Goal: Check status: Check status

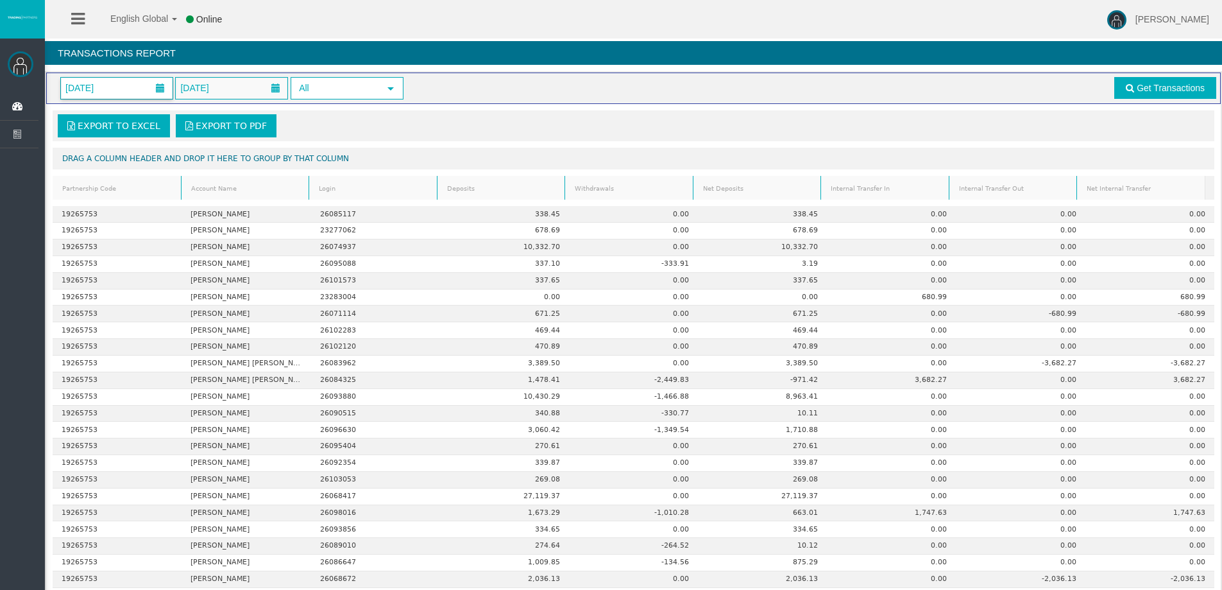
click at [161, 88] on span at bounding box center [160, 87] width 9 height 9
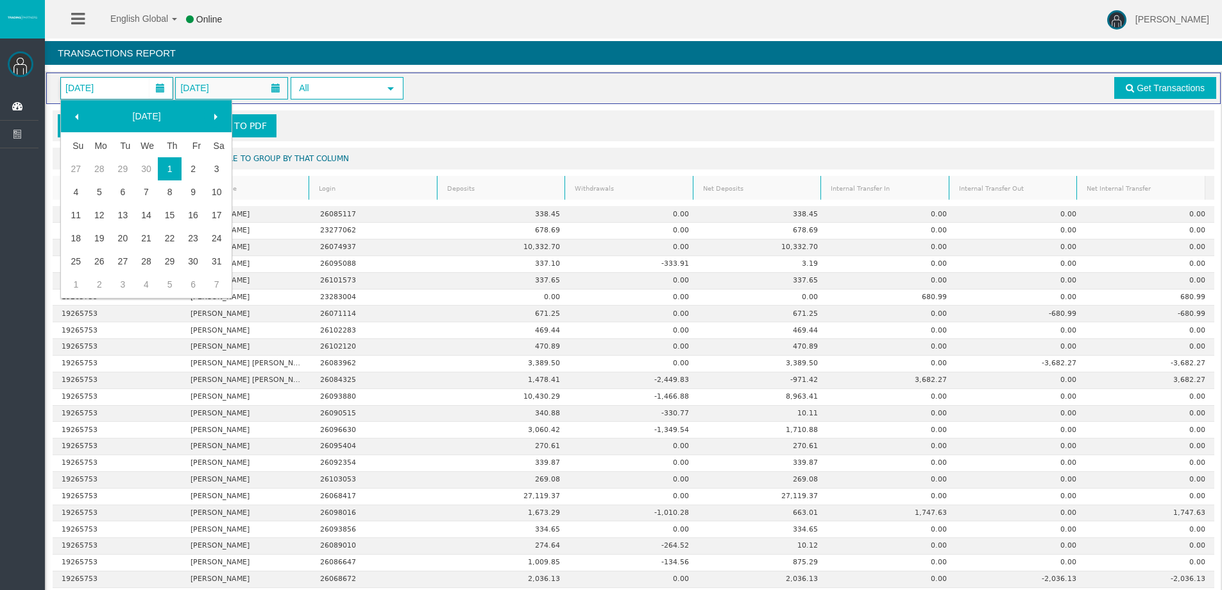
click at [214, 115] on span at bounding box center [215, 117] width 10 height 10
click at [216, 115] on span at bounding box center [215, 117] width 10 height 10
click at [257, 87] on span "[DATE]" at bounding box center [232, 88] width 112 height 21
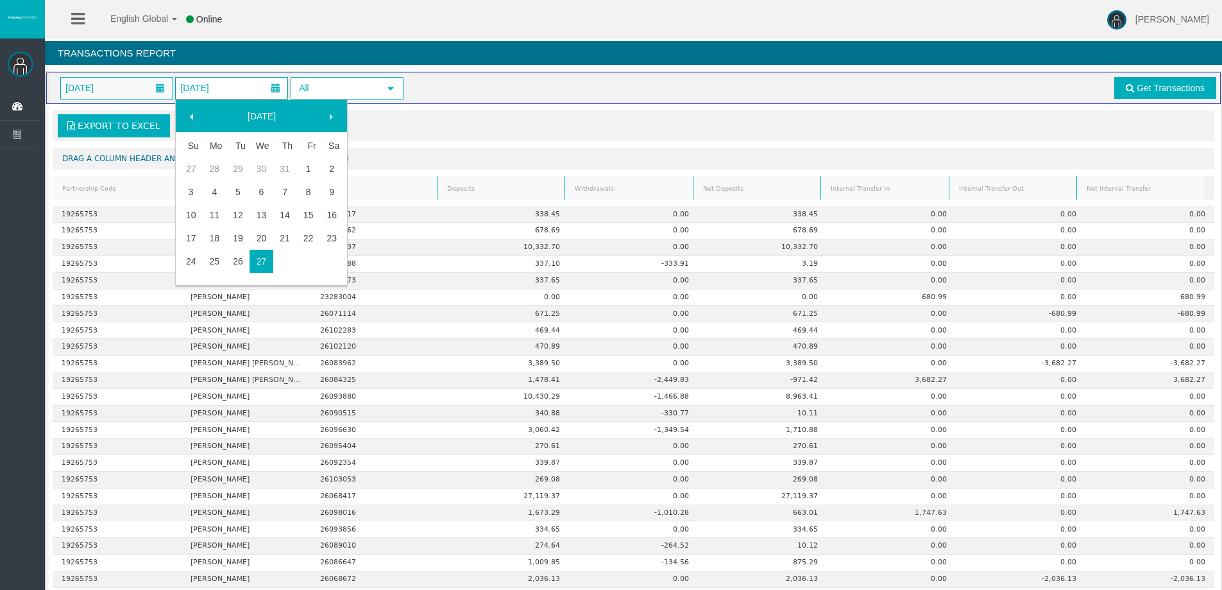
click at [259, 259] on link "27" at bounding box center [262, 261] width 24 height 23
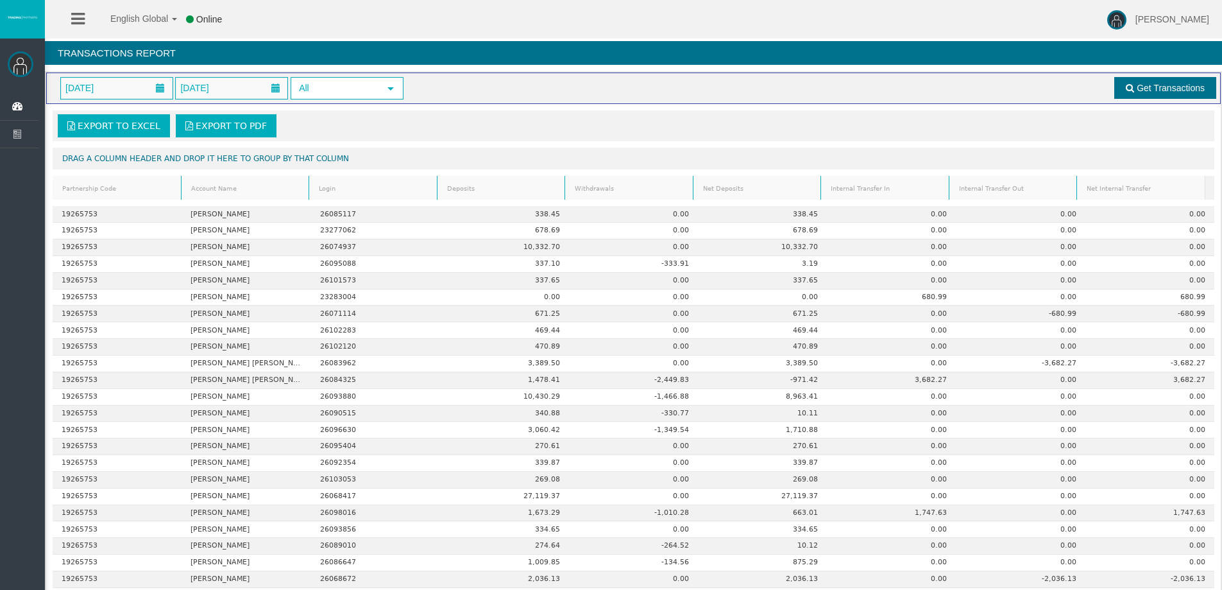
click at [1159, 85] on span "Get Transactions" at bounding box center [1171, 88] width 68 height 10
click at [134, 86] on span "[DATE]" at bounding box center [117, 88] width 112 height 21
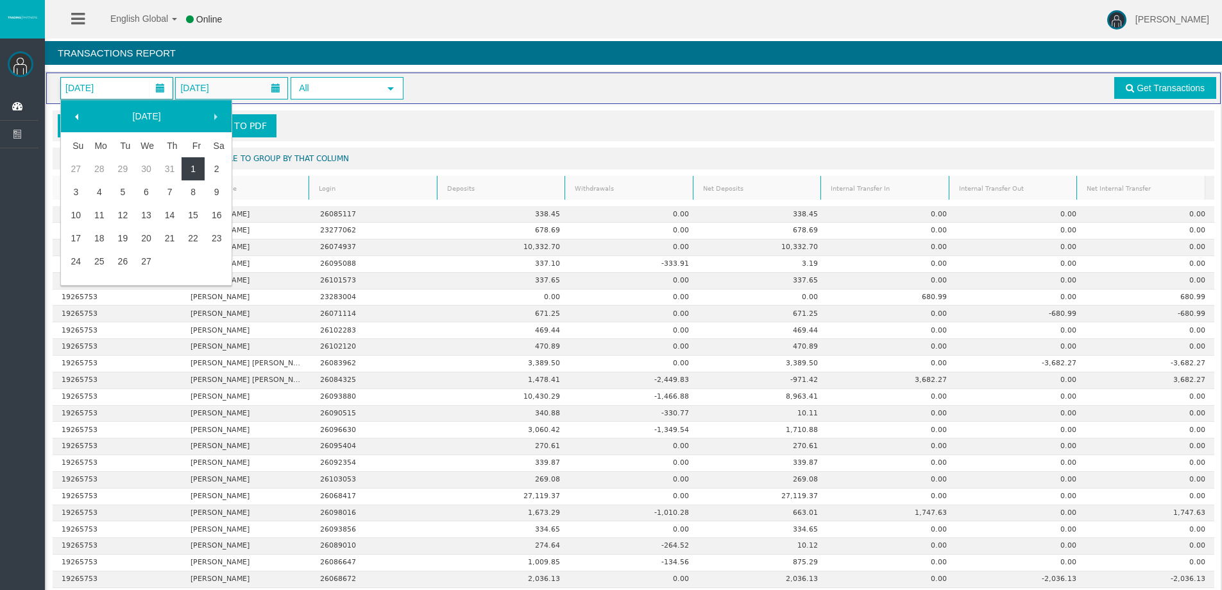
click at [186, 170] on link "1" at bounding box center [194, 168] width 24 height 23
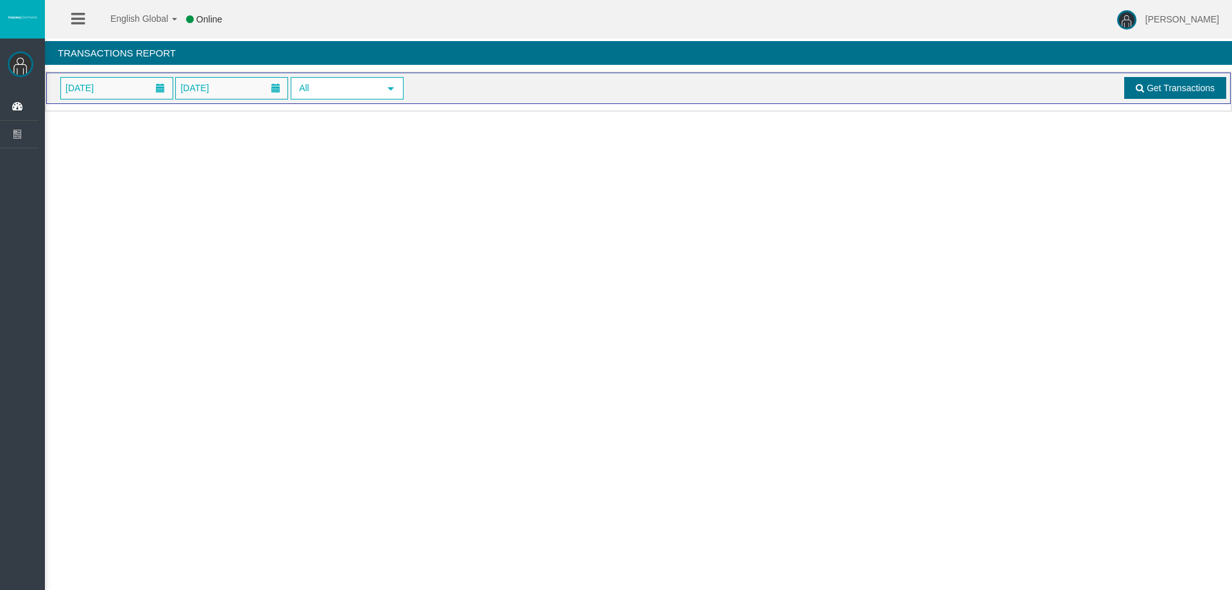
click at [1184, 87] on span "Get Transactions" at bounding box center [1180, 88] width 68 height 10
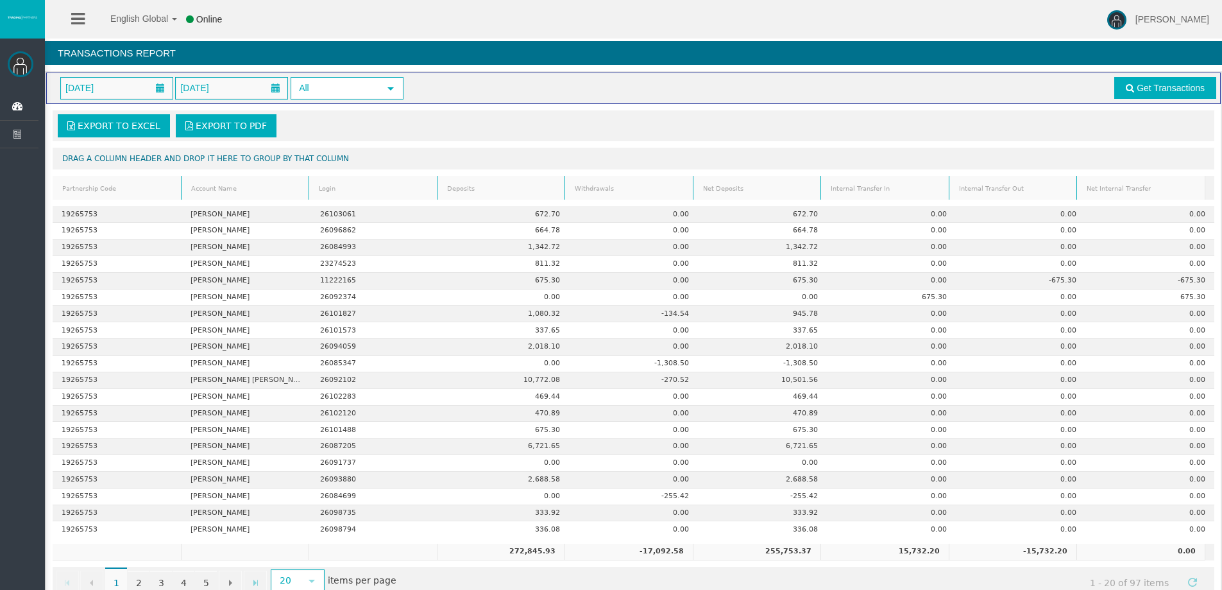
scroll to position [30, 0]
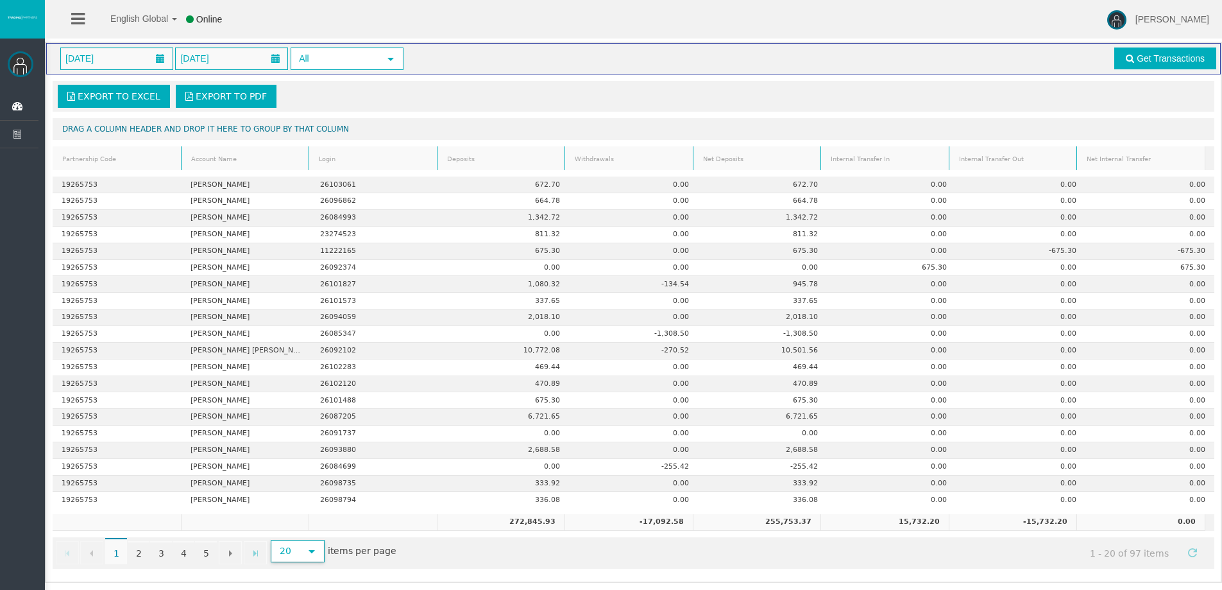
click at [310, 552] on span "select" at bounding box center [312, 551] width 10 height 10
click at [305, 506] on li "100" at bounding box center [296, 503] width 51 height 21
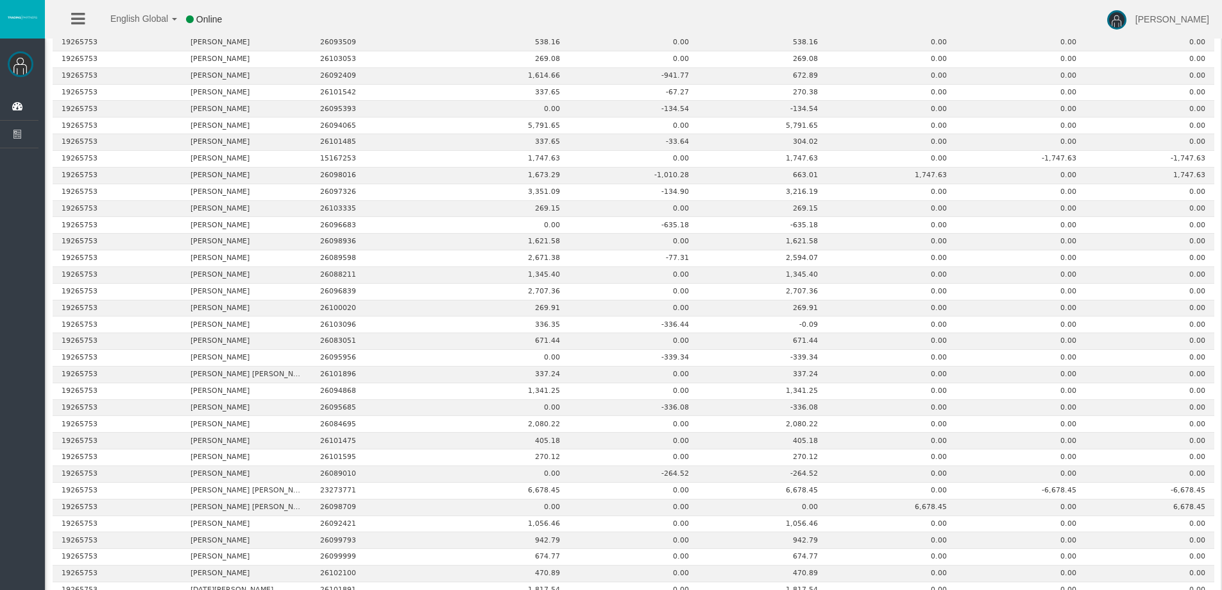
scroll to position [1306, 0]
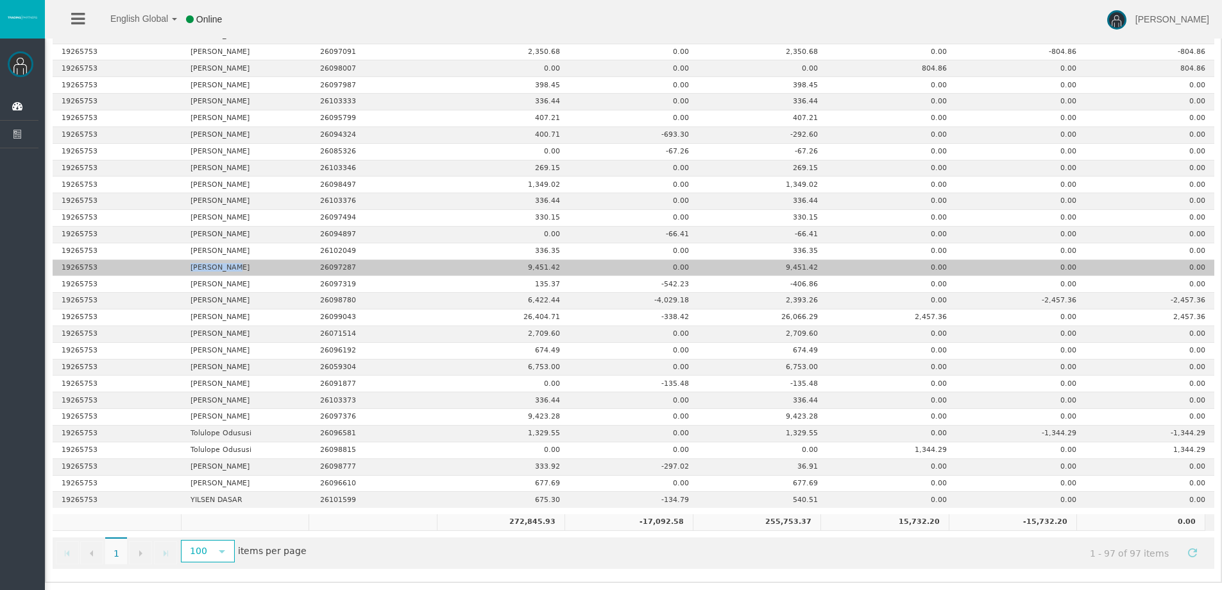
drag, startPoint x: 189, startPoint y: 267, endPoint x: 239, endPoint y: 269, distance: 50.1
click at [239, 269] on td "[PERSON_NAME]" at bounding box center [246, 268] width 129 height 17
copy td "[PERSON_NAME]"
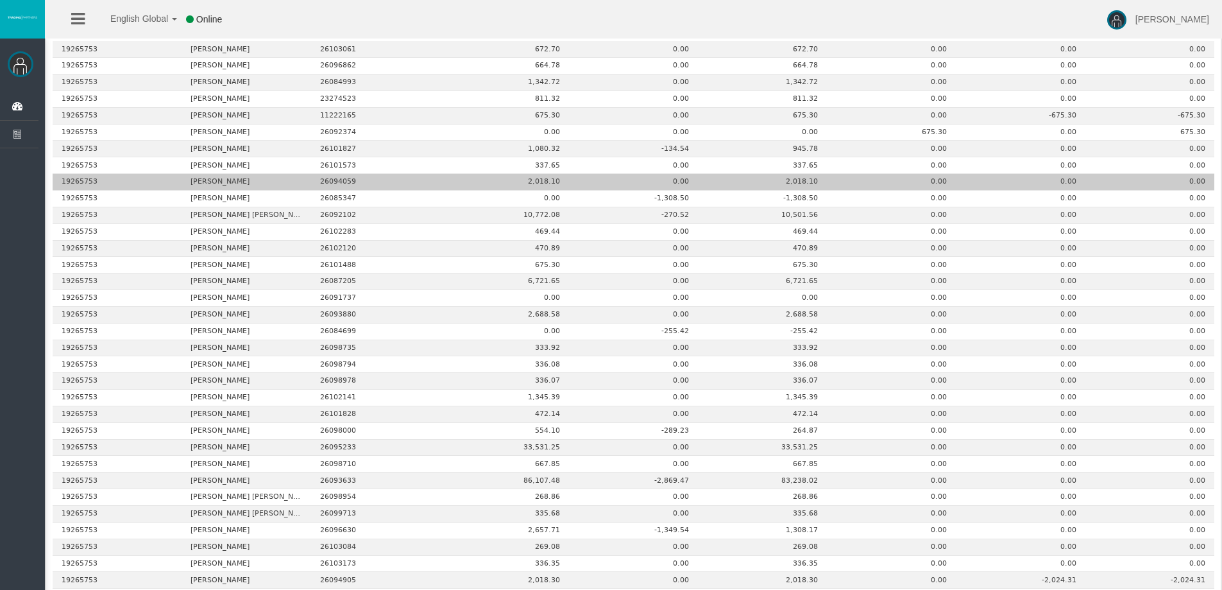
scroll to position [0, 0]
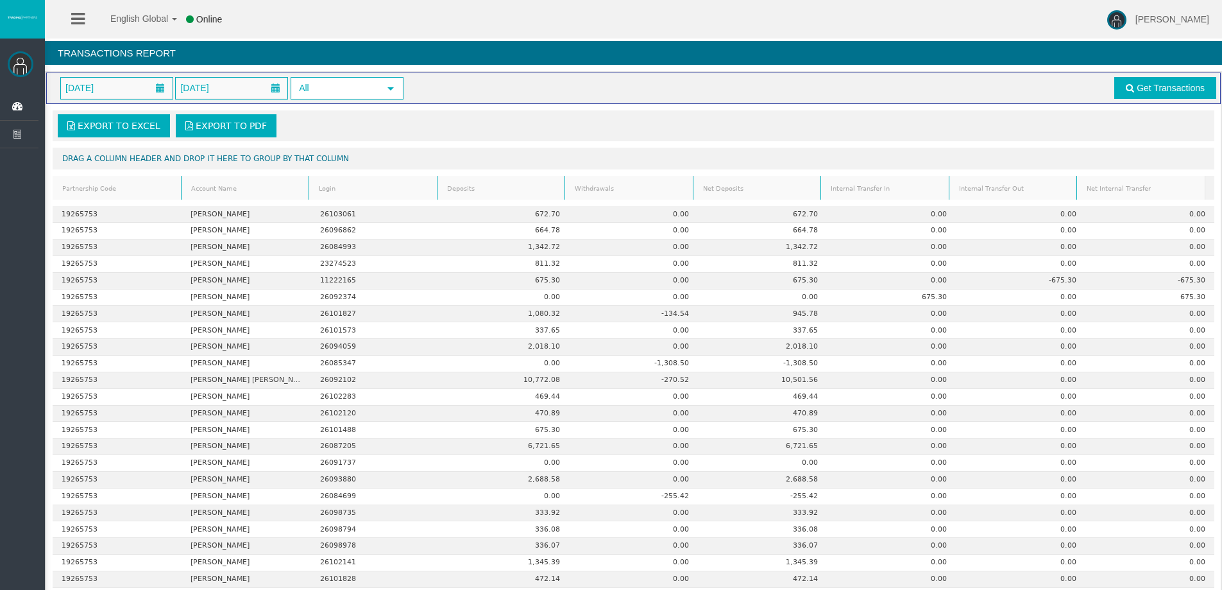
click at [226, 187] on link "Account Name" at bounding box center [245, 188] width 124 height 17
click at [225, 189] on link "Account Name" at bounding box center [245, 189] width 124 height 18
click at [474, 187] on link "Deposits" at bounding box center [501, 188] width 124 height 17
click at [475, 187] on span at bounding box center [480, 190] width 10 height 10
